Goal: Task Accomplishment & Management: Complete application form

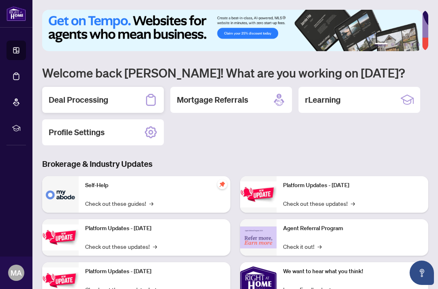
click at [78, 98] on h2 "Deal Processing" at bounding box center [79, 99] width 60 height 11
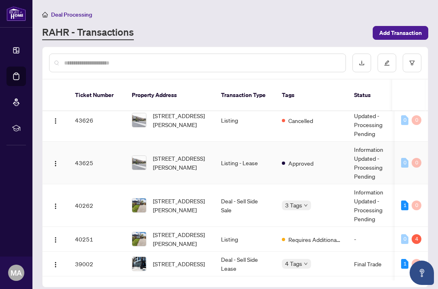
scroll to position [92, 0]
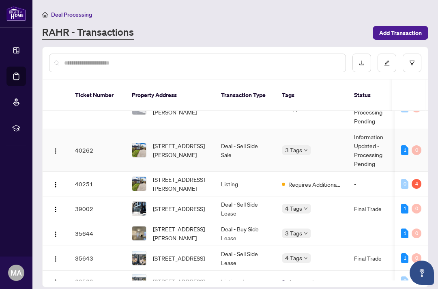
click at [301, 150] on div "Requires Additional Docs" at bounding box center [322, 153] width 71 height 10
click at [57, 152] on img "button" at bounding box center [55, 151] width 6 height 6
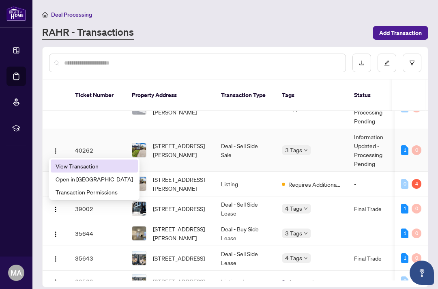
click at [83, 165] on span "View Transaction" at bounding box center [94, 165] width 77 height 9
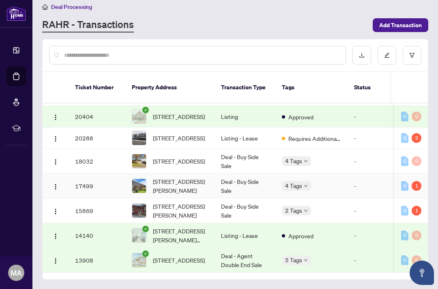
scroll to position [622, 0]
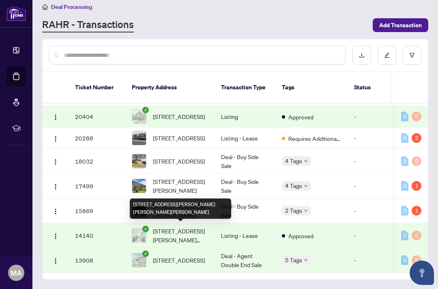
click at [183, 233] on span "[STREET_ADDRESS][PERSON_NAME][PERSON_NAME][PERSON_NAME]" at bounding box center [180, 235] width 55 height 18
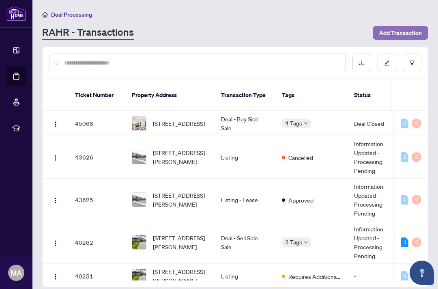
click at [397, 29] on span "Add Transaction" at bounding box center [400, 32] width 43 height 13
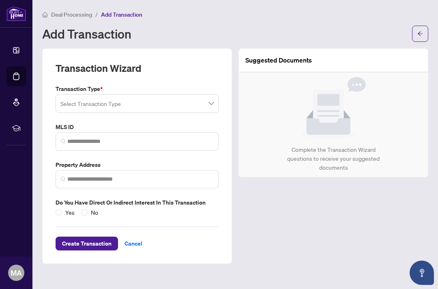
click at [130, 105] on input "search" at bounding box center [133, 105] width 146 height 18
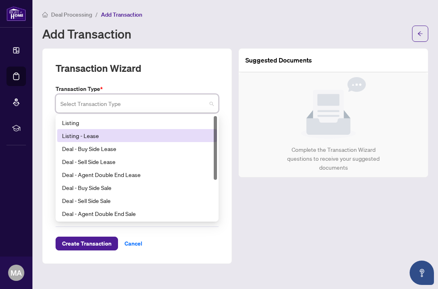
click at [135, 139] on div "Listing - Lease" at bounding box center [137, 135] width 150 height 9
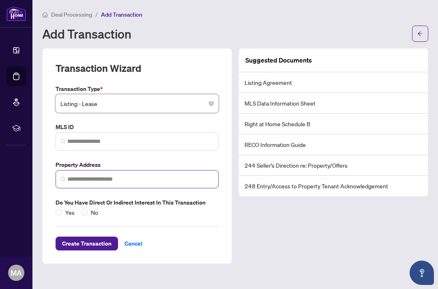
click at [129, 183] on span at bounding box center [137, 179] width 163 height 18
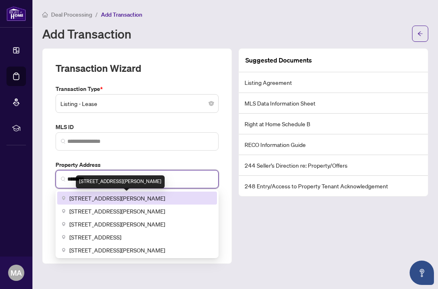
click at [147, 197] on span "[STREET_ADDRESS][PERSON_NAME]" at bounding box center [117, 197] width 96 height 9
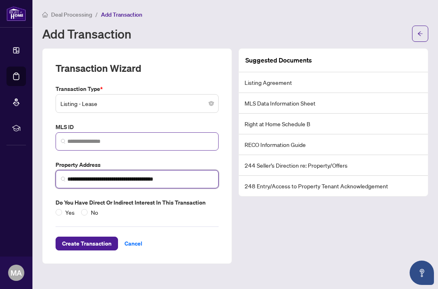
type input "**********"
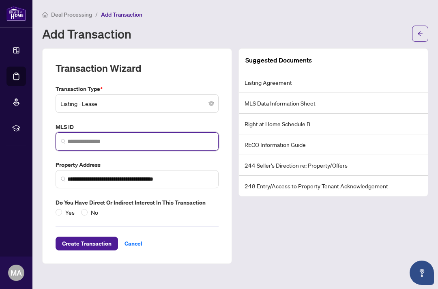
click at [159, 143] on input "search" at bounding box center [140, 141] width 146 height 9
